Goal: Contribute content

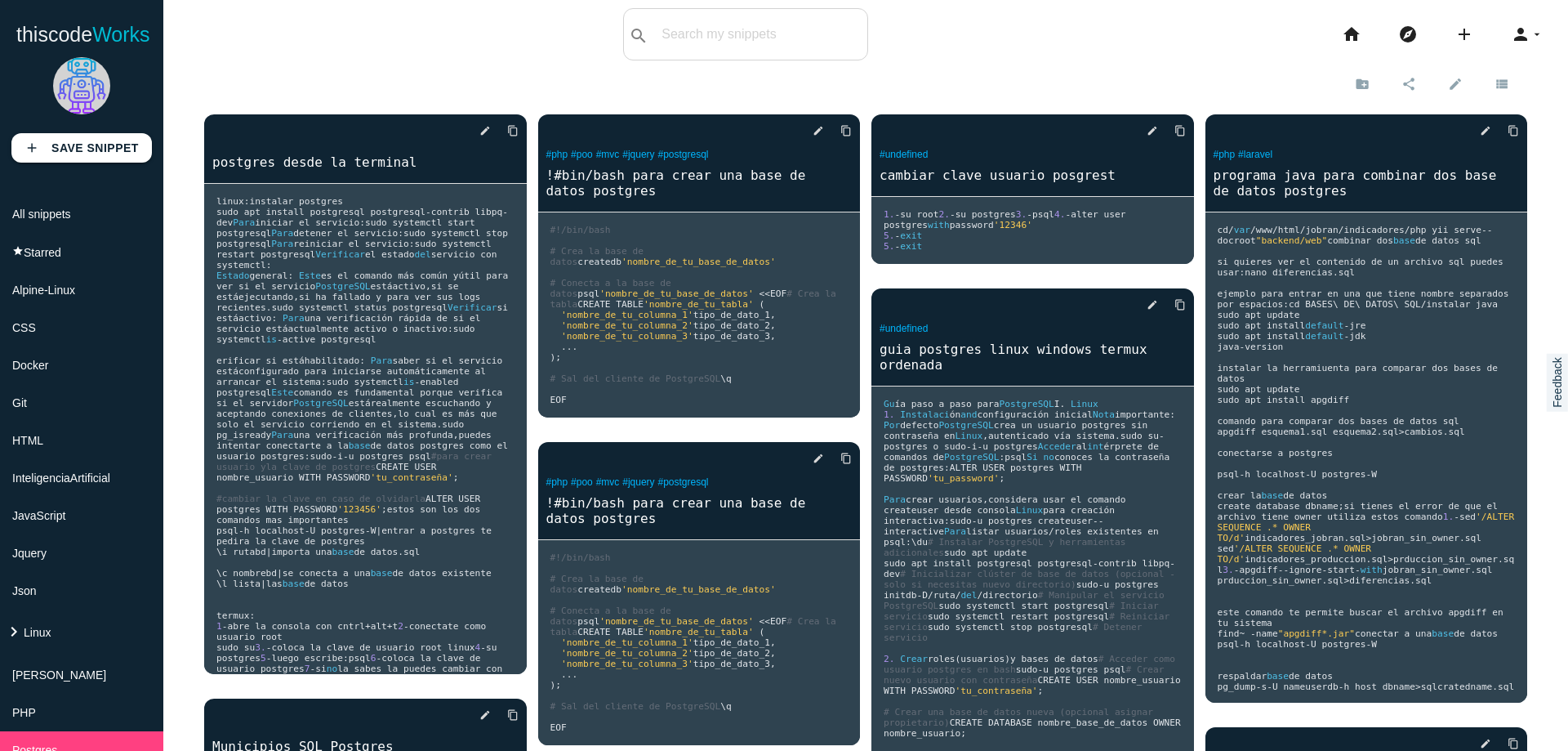
scroll to position [548, 0]
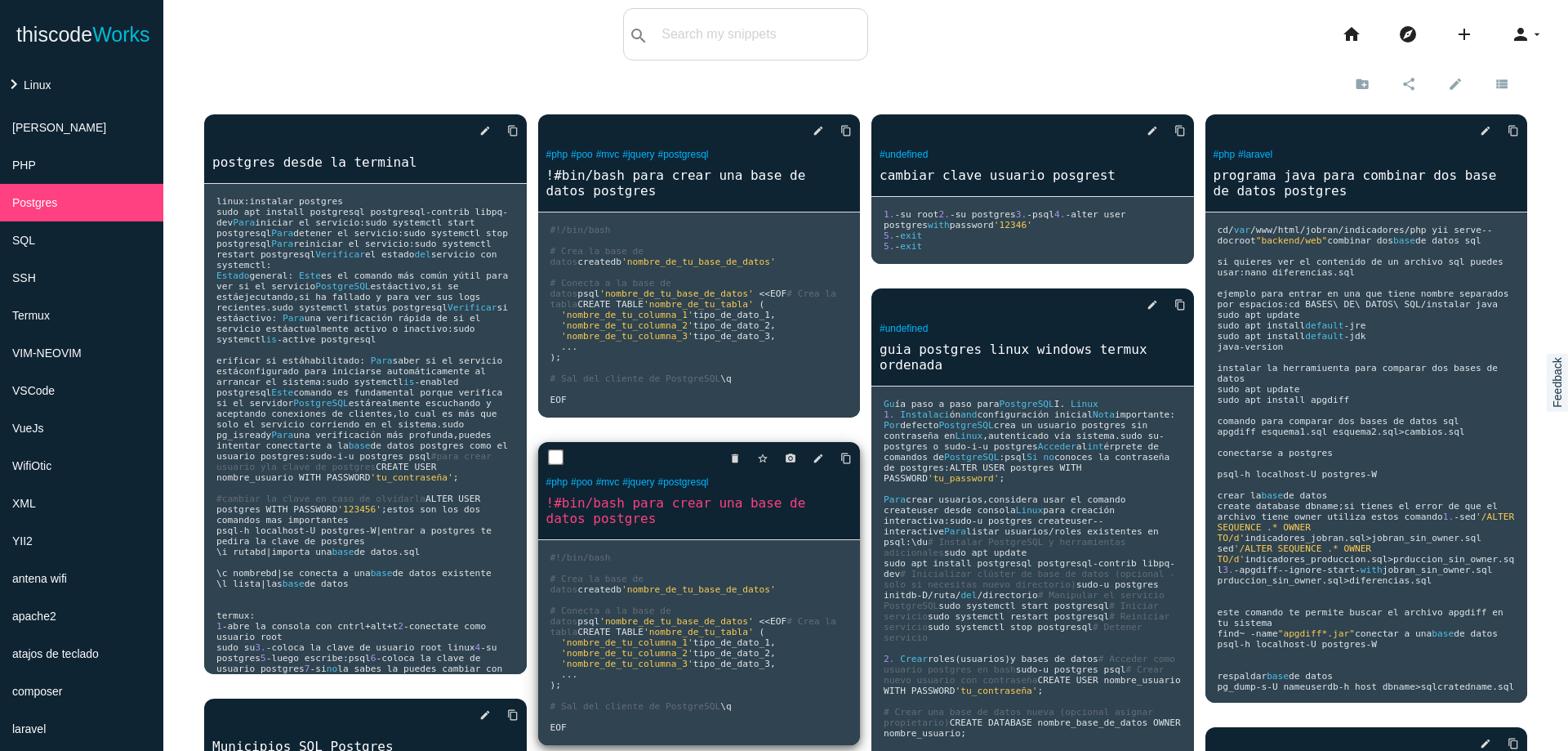
click at [699, 540] on pre "#!/bin/bash # Crea la base de datos createdb 'nombre_de_tu_base_de_datos' # Con…" at bounding box center [699, 642] width 323 height 205
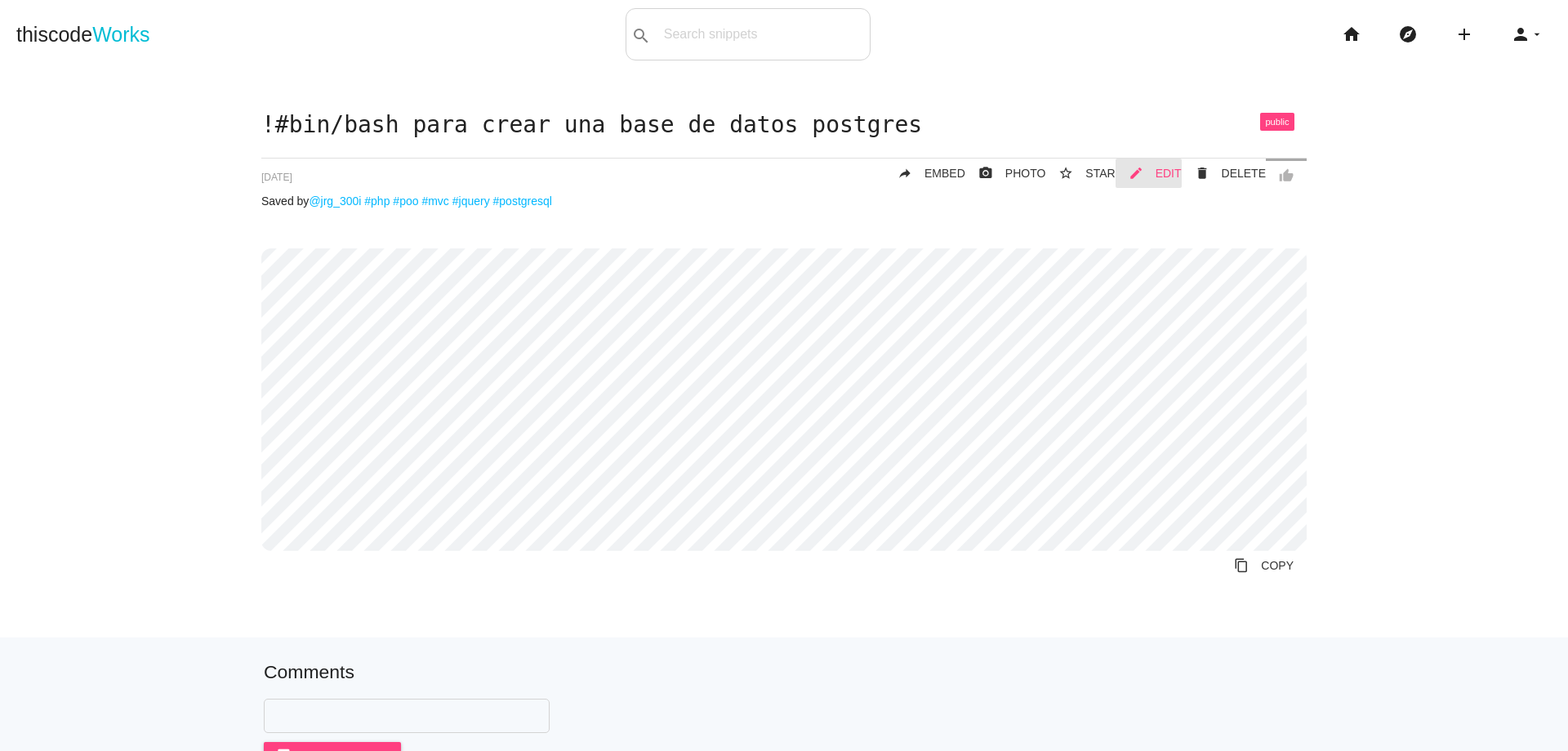
click at [1162, 170] on span "EDIT" at bounding box center [1169, 173] width 26 height 13
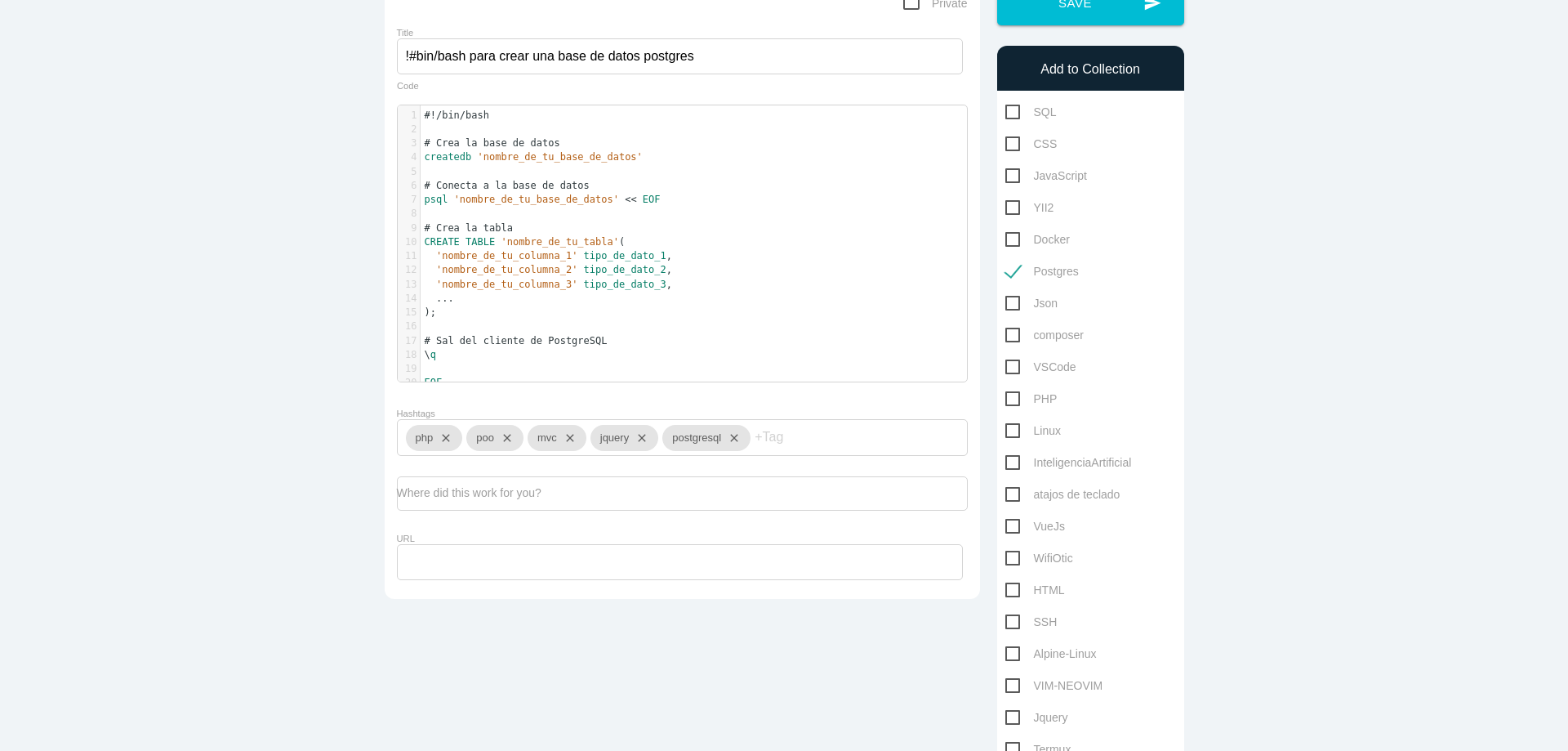
scroll to position [98, 0]
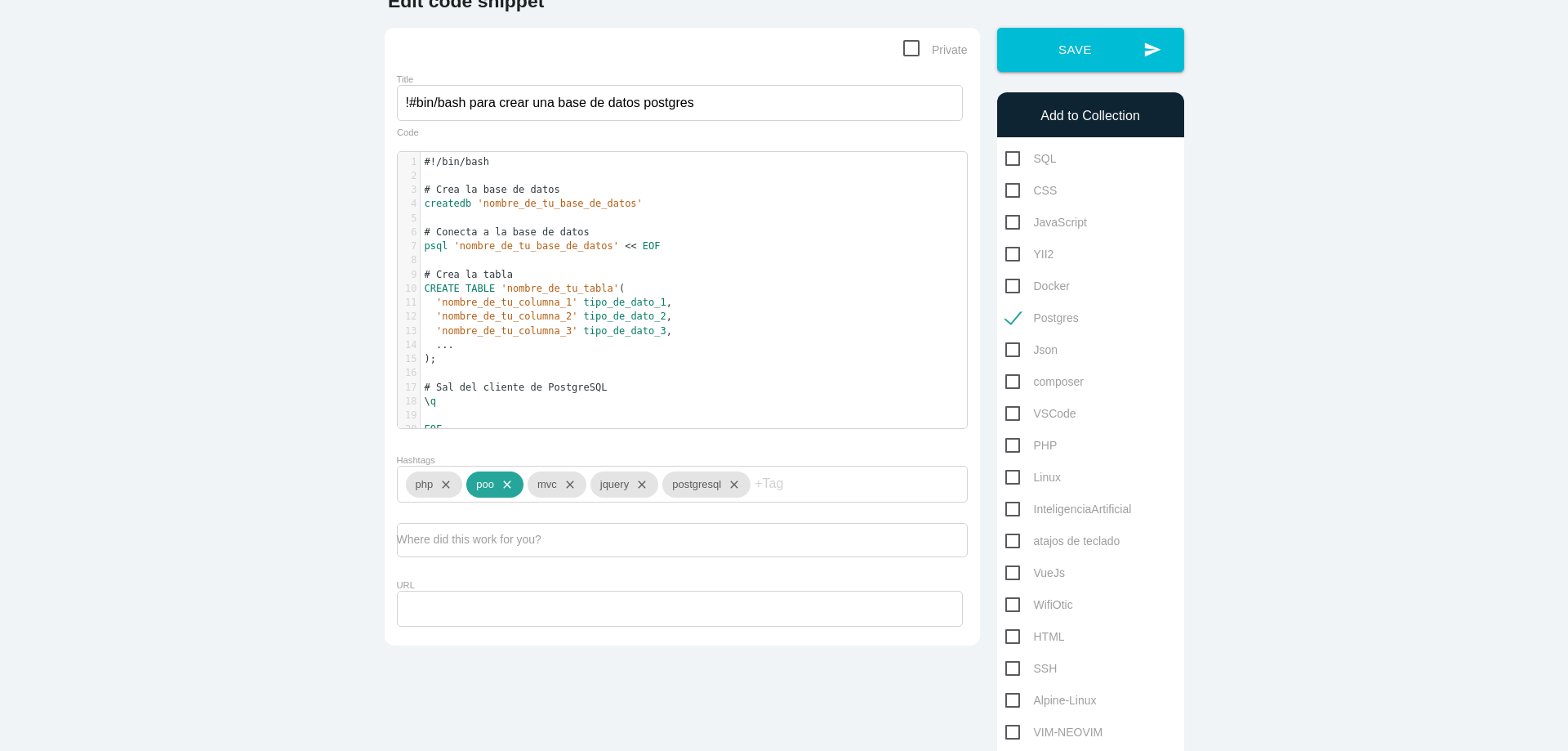
click at [503, 497] on icon "close" at bounding box center [504, 483] width 20 height 26
click at [503, 497] on icon "close" at bounding box center [506, 483] width 20 height 26
click at [507, 496] on icon "close" at bounding box center [515, 483] width 20 height 26
click at [535, 497] on icon "close" at bounding box center [535, 483] width 20 height 26
click at [445, 496] on icon "close" at bounding box center [443, 483] width 20 height 26
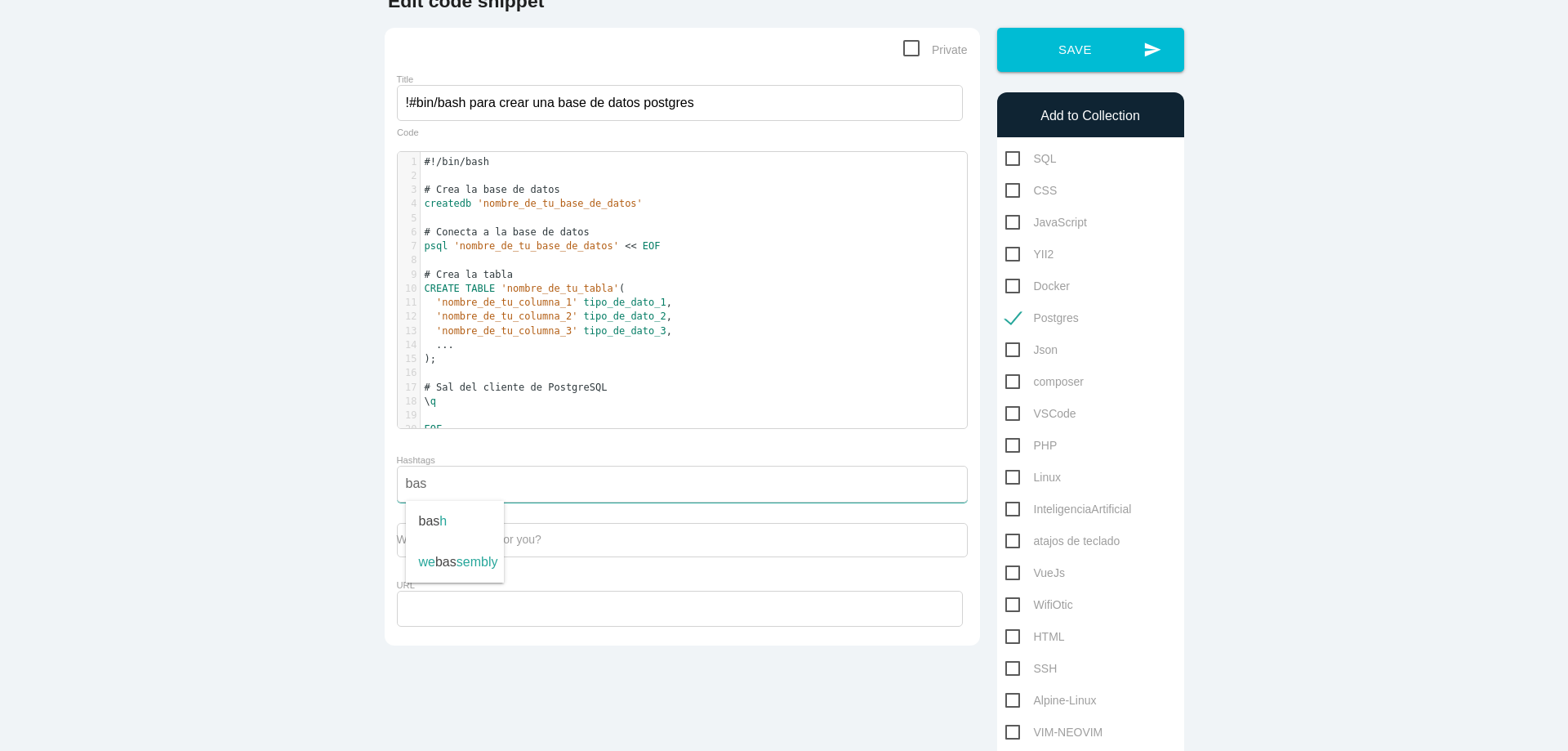
type input "bash"
type input "linux"
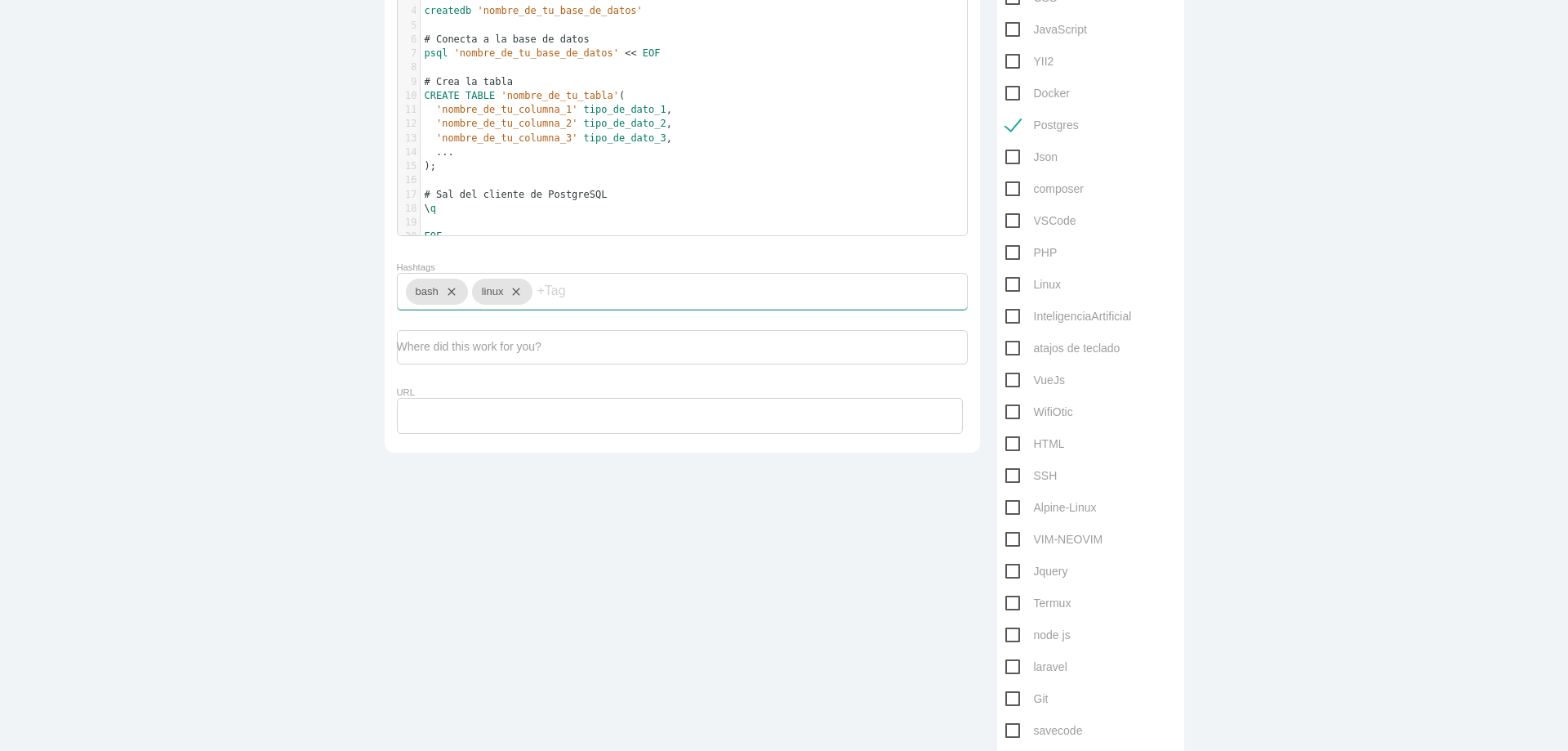
scroll to position [294, 0]
click at [1008, 281] on span "Linux" at bounding box center [1032, 281] width 55 height 21
click at [1008, 281] on input "Linux" at bounding box center [1010, 277] width 11 height 11
checkbox input "true"
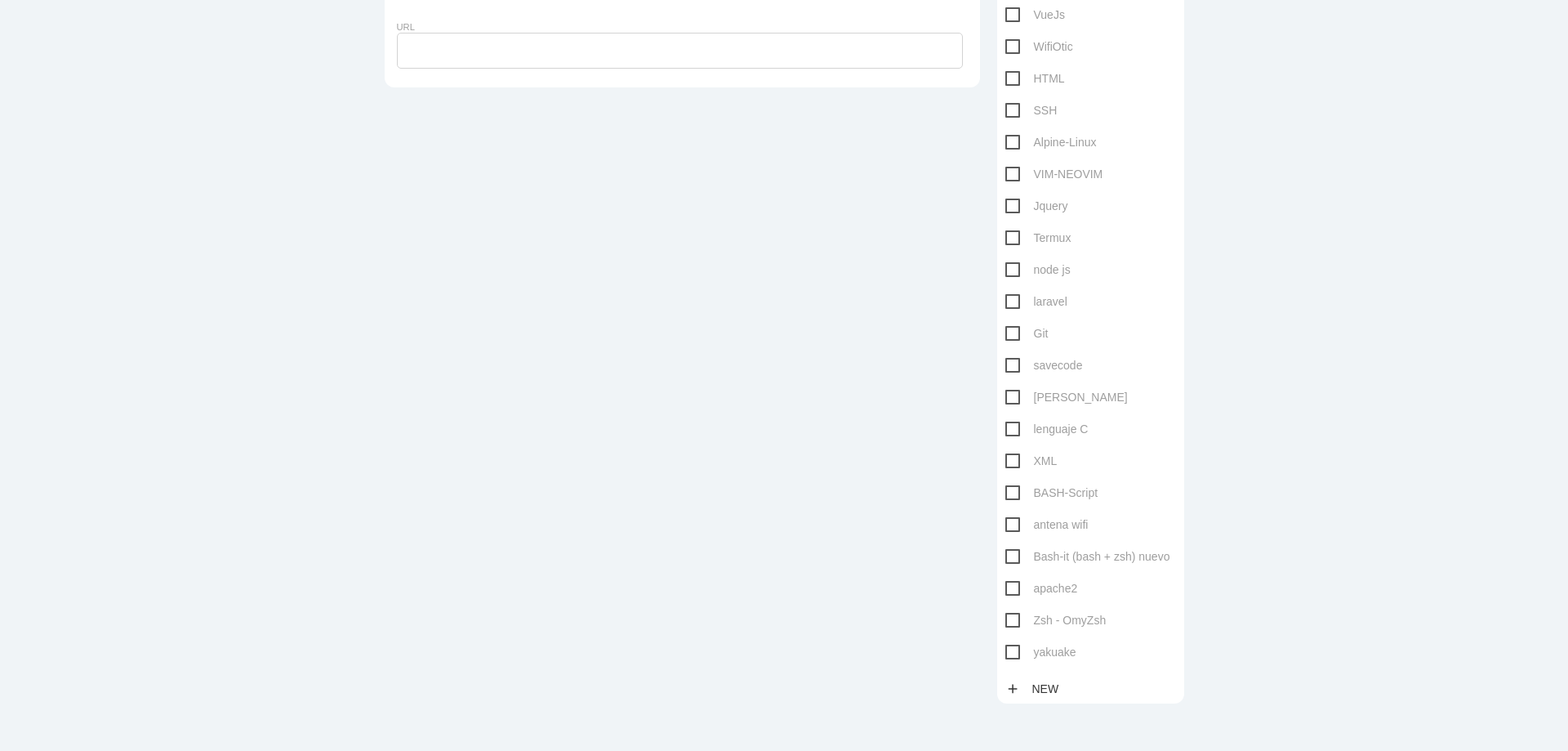
scroll to position [771, 0]
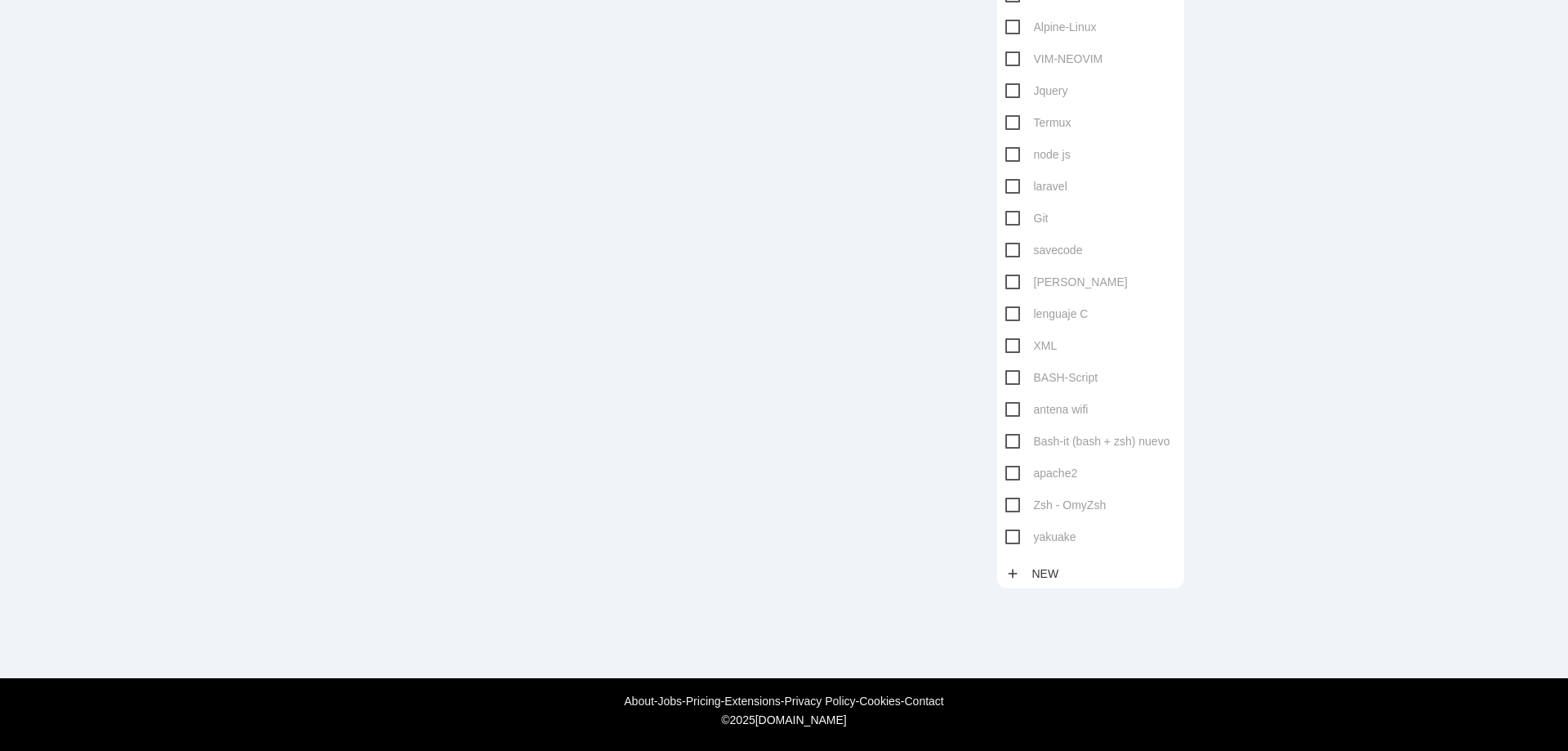
click at [1005, 379] on span "BASH-Script" at bounding box center [1051, 378] width 93 height 21
click at [1005, 378] on input "BASH-Script" at bounding box center [1010, 373] width 11 height 11
checkbox input "true"
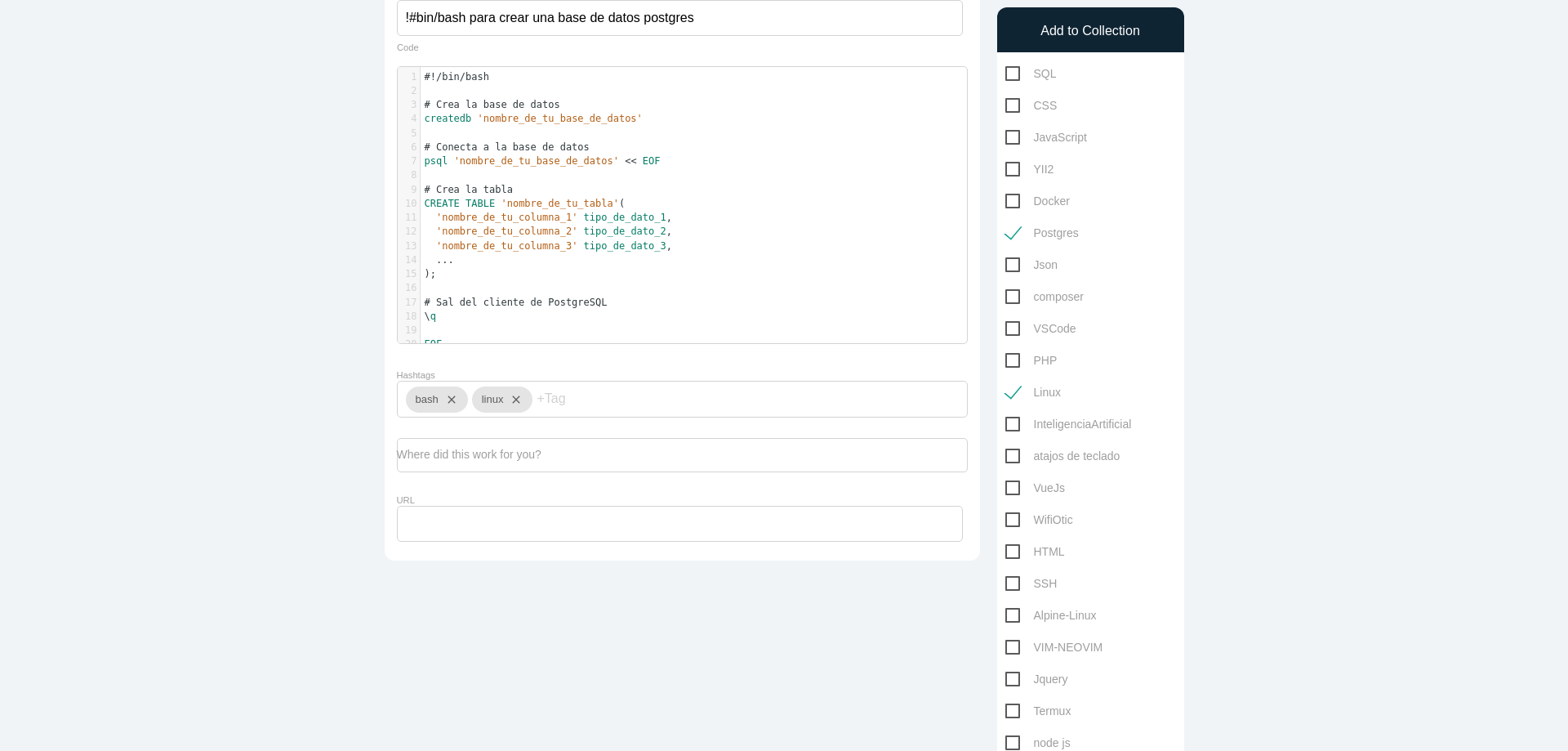
scroll to position [0, 0]
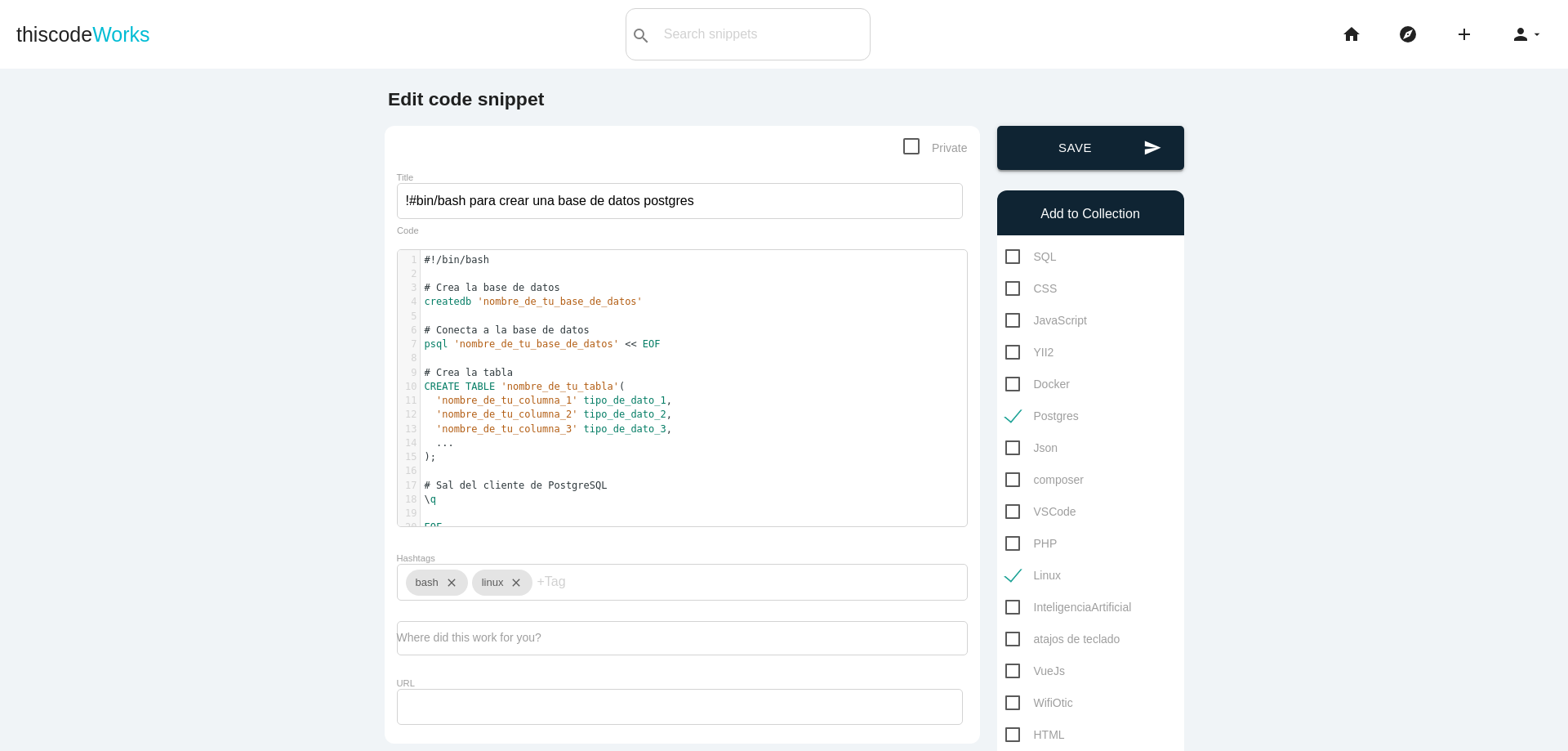
click at [1106, 150] on button "send Save" at bounding box center [1090, 147] width 187 height 44
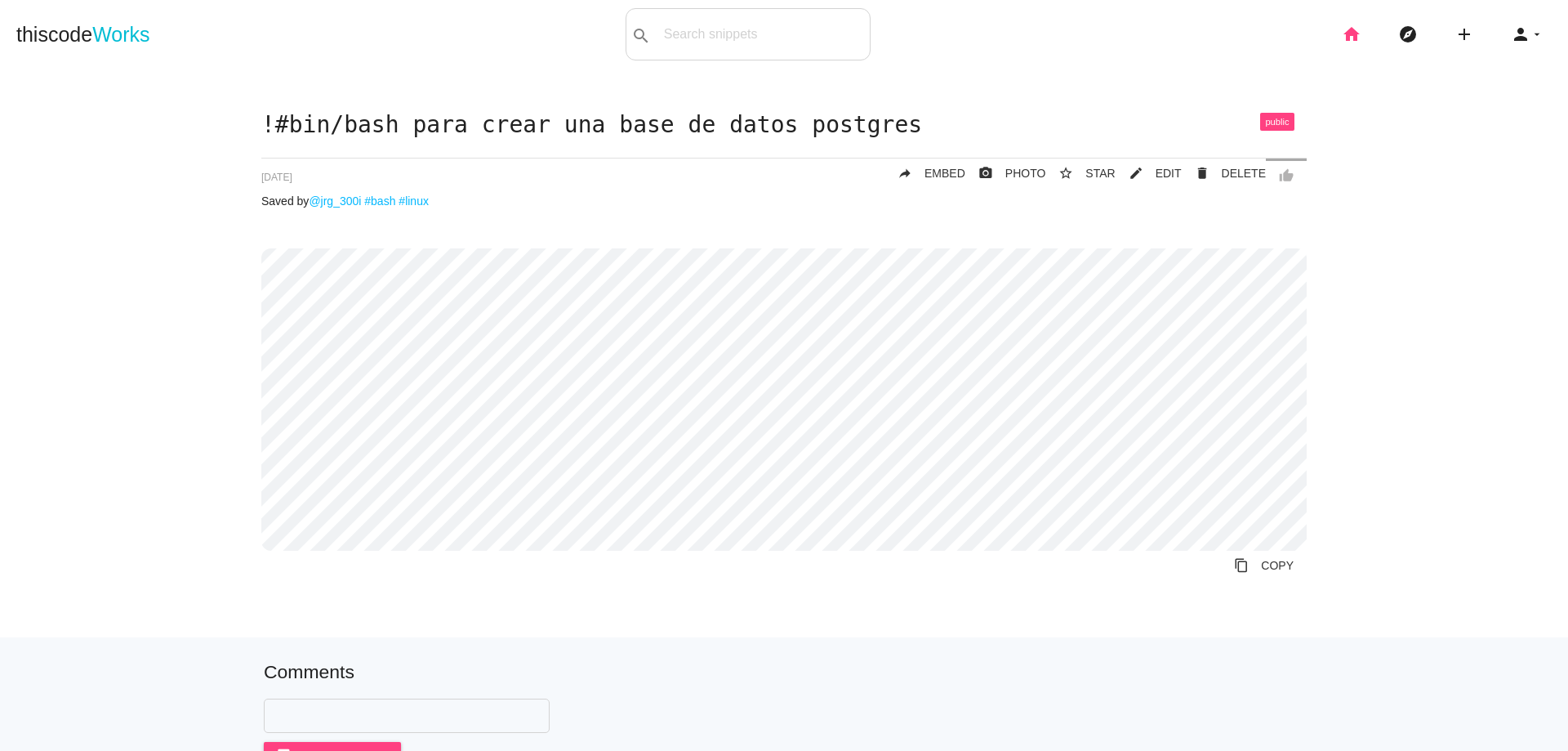
click at [1342, 34] on icon "home" at bounding box center [1352, 34] width 20 height 52
